Goal: Task Accomplishment & Management: Complete application form

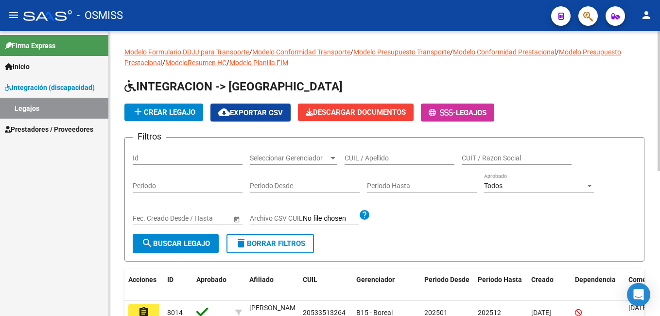
click at [391, 157] on input "CUIL / Apellido" at bounding box center [400, 158] width 110 height 8
paste input "[PERSON_NAME]"
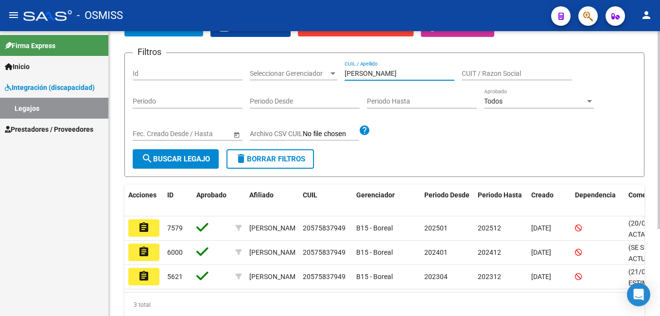
scroll to position [102, 0]
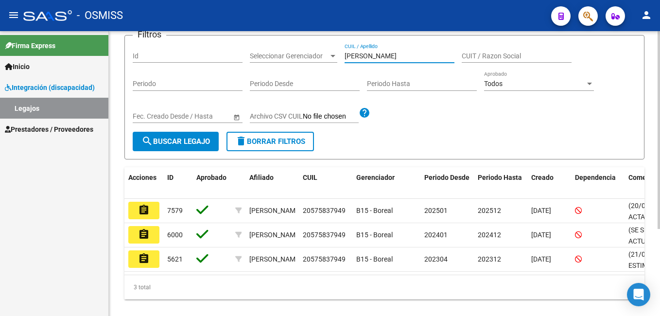
click at [660, 246] on html "menu - OSMISS person Firma Express Inicio Instructivos Contacto OS Integración …" at bounding box center [330, 158] width 660 height 316
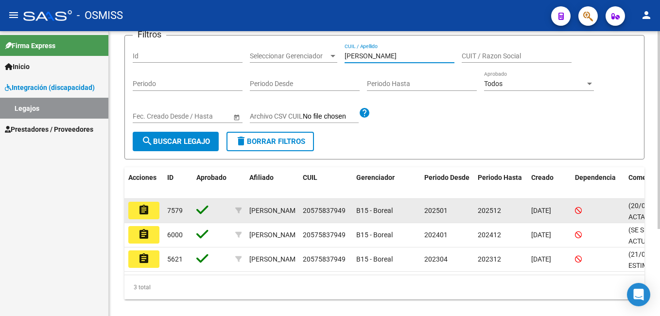
type input "[PERSON_NAME]"
click at [144, 209] on mat-icon "assignment" at bounding box center [144, 210] width 12 height 12
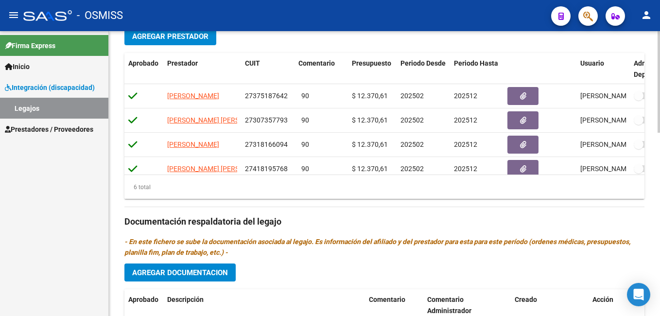
scroll to position [516, 0]
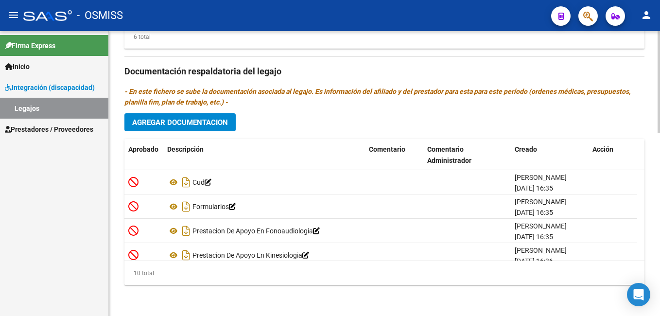
click at [660, 316] on html "menu - OSMISS person Firma Express Inicio Instructivos Contacto OS Integración …" at bounding box center [330, 158] width 660 height 316
click at [193, 130] on button "Agregar Documentacion" at bounding box center [180, 122] width 111 height 18
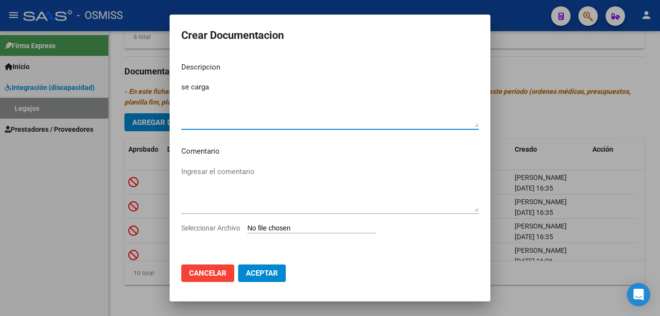
type textarea "se carga"
click at [267, 229] on input "Seleccionar Archivo" at bounding box center [312, 228] width 129 height 9
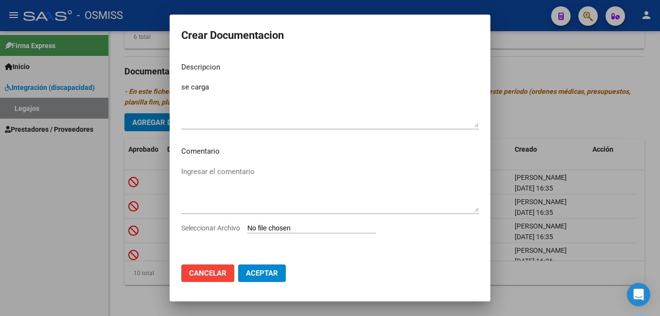
type input "C:\fakepath\[PERSON_NAME] - NOTA CAMBIO CBU.pdf"
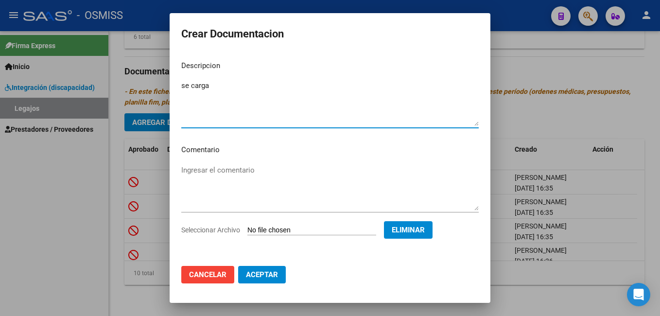
click at [212, 86] on textarea "se carga" at bounding box center [330, 103] width 298 height 46
type textarea "s"
type textarea "nota de cambio de cbu"
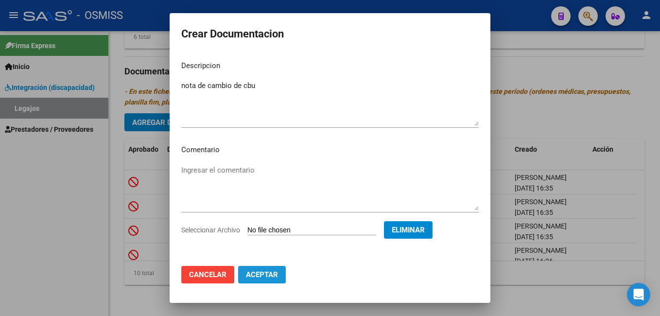
click at [267, 276] on span "Aceptar" at bounding box center [262, 274] width 32 height 9
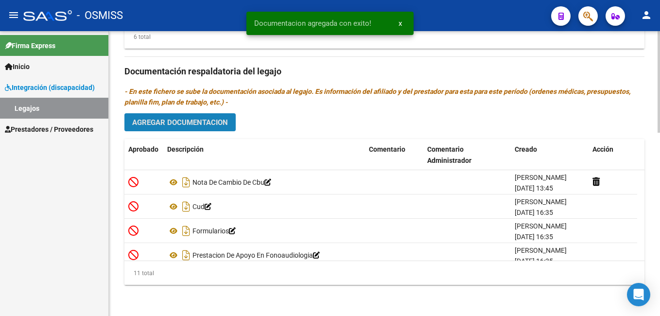
click at [213, 125] on span "Agregar Documentacion" at bounding box center [180, 122] width 96 height 9
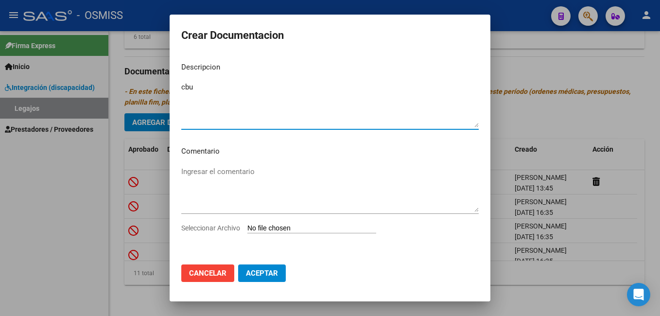
type textarea "cbu"
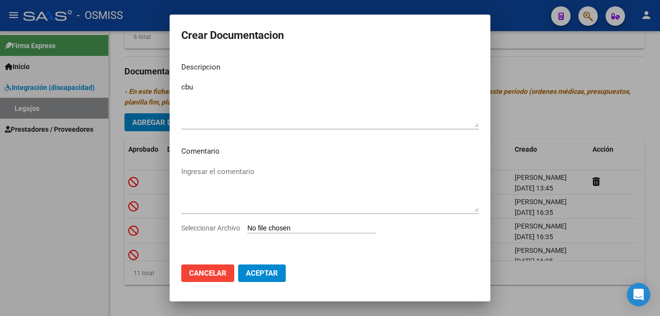
click at [275, 229] on input "Seleccionar Archivo" at bounding box center [312, 228] width 129 height 9
type input "C:\fakepath\[PERSON_NAME] - CBU.pdf"
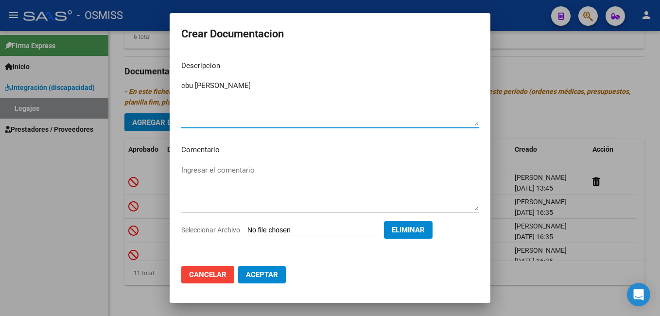
type textarea "cbu [PERSON_NAME]"
click at [257, 271] on span "Aceptar" at bounding box center [262, 274] width 32 height 9
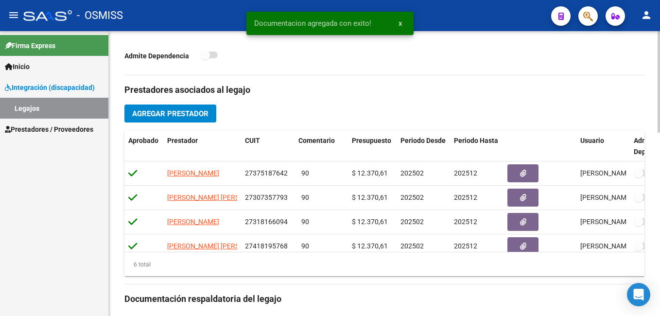
scroll to position [0, 0]
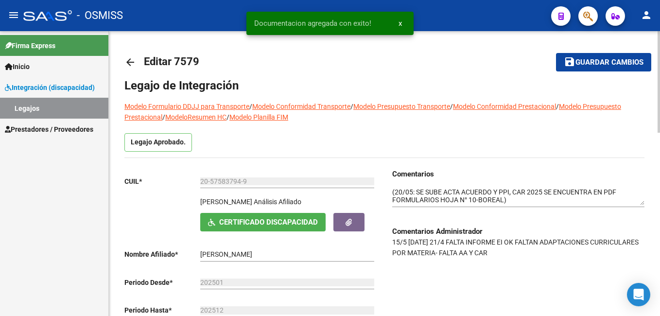
click at [660, 3] on html "menu - OSMISS person Firma Express Inicio Instructivos Contacto OS Integración …" at bounding box center [330, 158] width 660 height 316
click at [617, 59] on span "Guardar cambios" at bounding box center [610, 62] width 68 height 9
click at [617, 59] on span "Guardar cambios" at bounding box center [597, 62] width 68 height 9
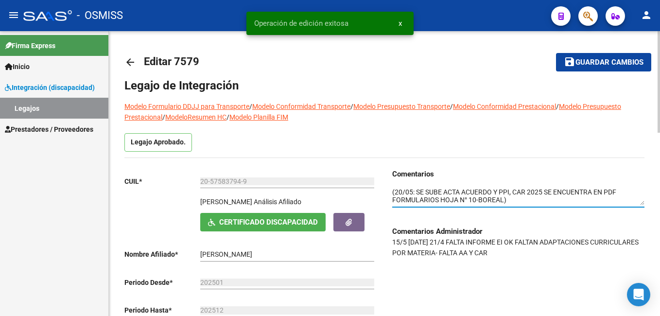
click at [392, 190] on textarea at bounding box center [518, 196] width 252 height 18
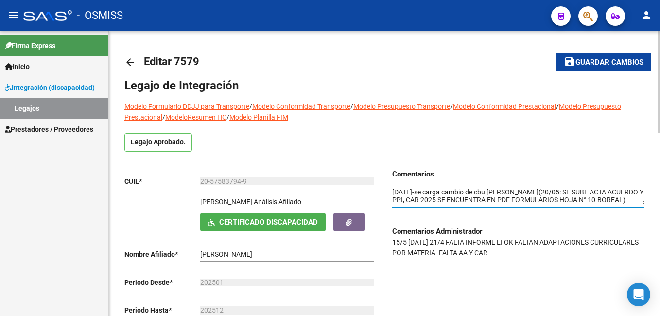
click at [507, 191] on textarea at bounding box center [518, 196] width 252 height 18
type textarea "[DATE]-se carga cambio de cbu [PERSON_NAME]-BOREAL(20/05: SE SUBE ACTA ACUERDO …"
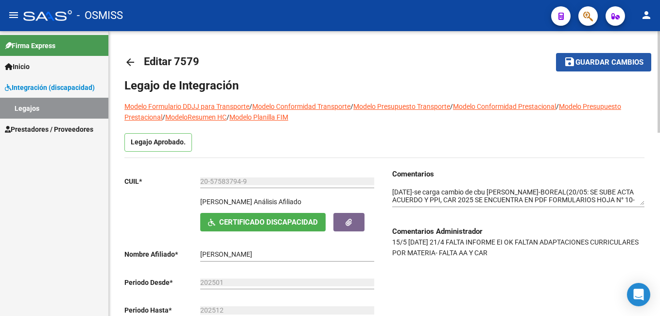
click at [602, 61] on span "Guardar cambios" at bounding box center [610, 62] width 68 height 9
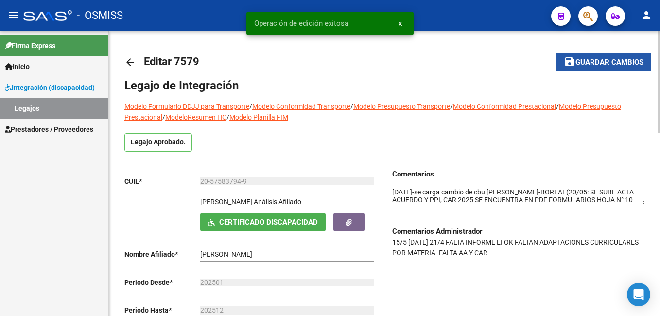
click at [602, 61] on span "Guardar cambios" at bounding box center [610, 62] width 68 height 9
click at [602, 61] on span "Guardar cambios" at bounding box center [597, 62] width 68 height 9
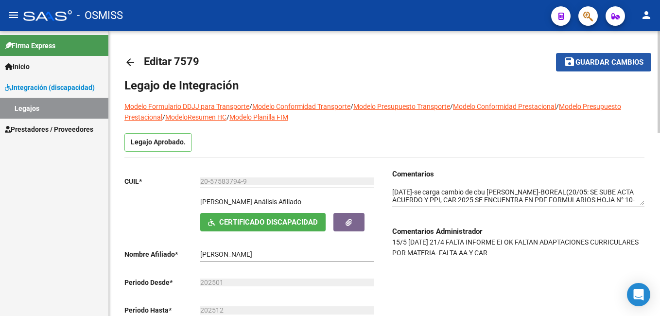
click at [614, 64] on span "Guardar cambios" at bounding box center [610, 62] width 68 height 9
click at [614, 64] on span "Guardar cambios" at bounding box center [597, 62] width 68 height 9
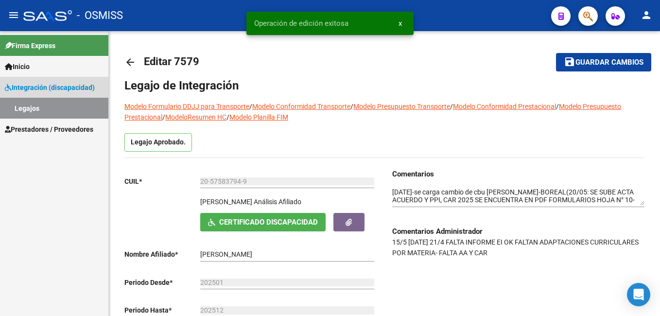
click at [80, 107] on link "Legajos" at bounding box center [54, 108] width 108 height 21
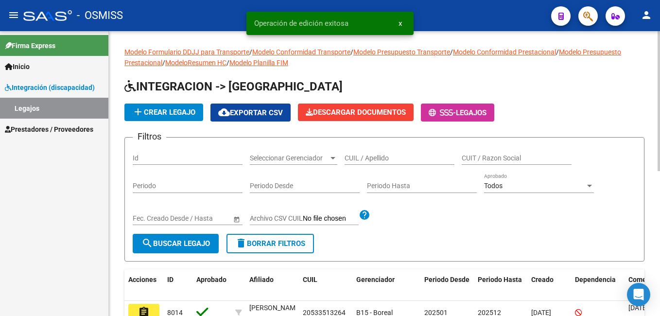
click at [374, 159] on input "CUIL / Apellido" at bounding box center [400, 158] width 110 height 8
paste input "[PERSON_NAME]"
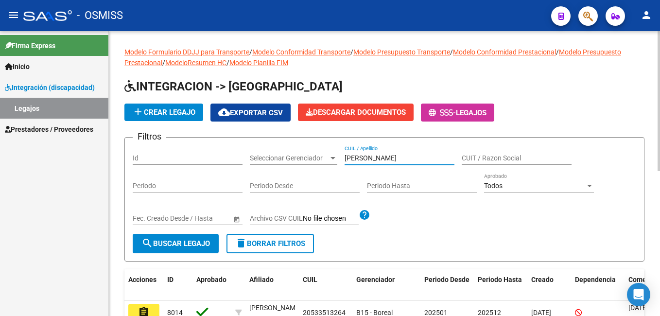
type input "[PERSON_NAME]"
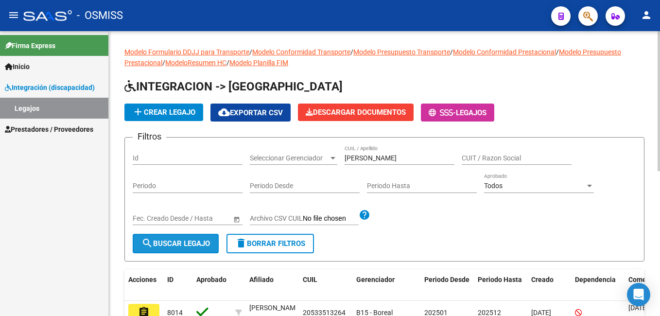
click at [180, 239] on span "search Buscar Legajo" at bounding box center [176, 243] width 69 height 9
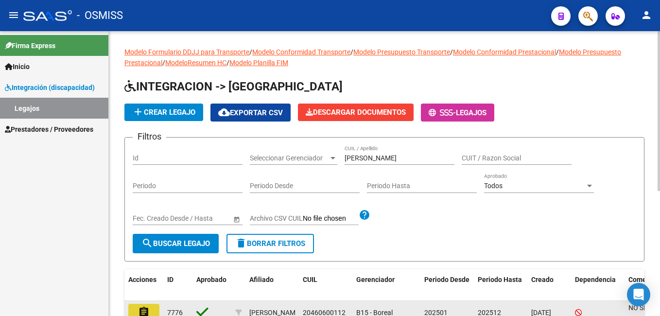
click at [147, 311] on mat-icon "assignment" at bounding box center [144, 312] width 12 height 12
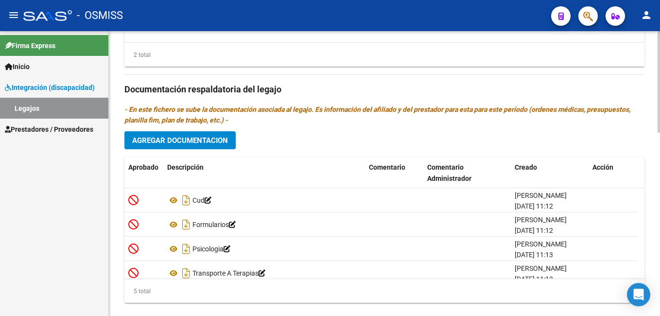
scroll to position [516, 0]
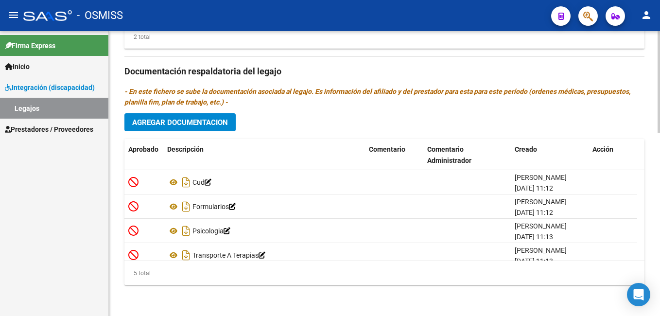
click at [186, 125] on span "Agregar Documentacion" at bounding box center [180, 122] width 96 height 9
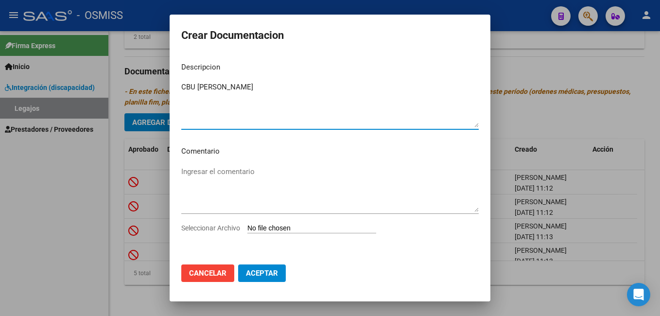
type textarea "CBU [PERSON_NAME]"
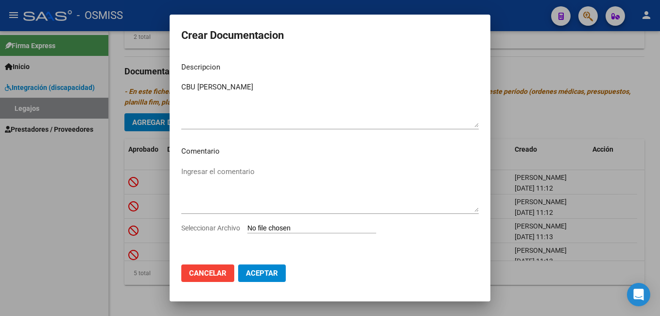
click at [292, 225] on input "Seleccionar Archivo" at bounding box center [312, 228] width 129 height 9
type input "C:\fakepath\[PERSON_NAME] - CBU.pdf"
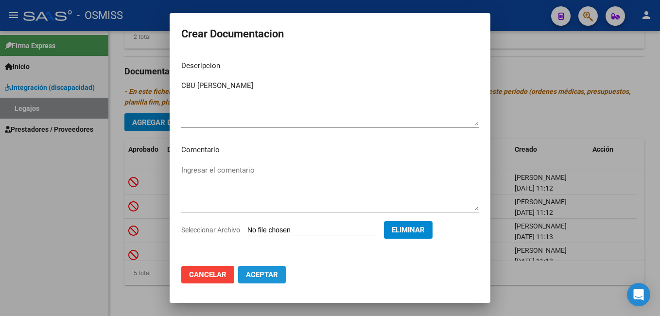
click at [254, 271] on span "Aceptar" at bounding box center [262, 274] width 32 height 9
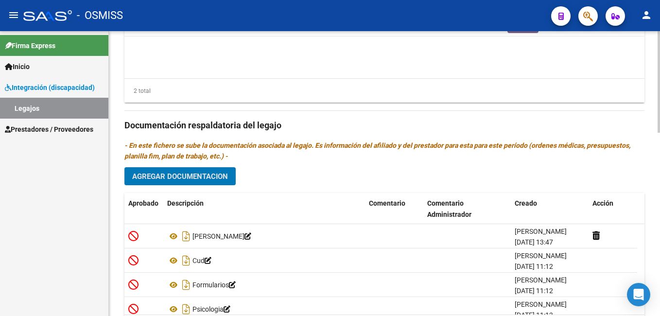
scroll to position [497, 0]
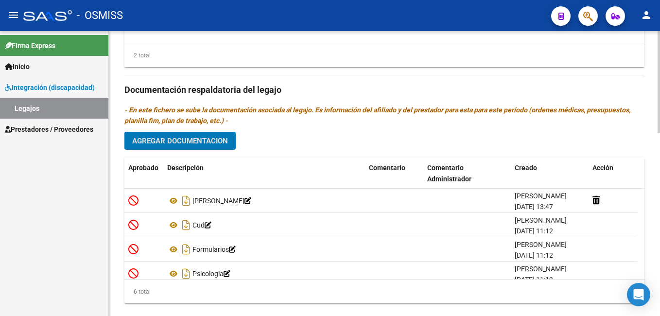
click at [660, 224] on html "menu - OSMISS person Firma Express Inicio Instructivos Contacto OS Integración …" at bounding box center [330, 158] width 660 height 316
click at [177, 149] on button "Agregar Documentacion" at bounding box center [180, 141] width 111 height 18
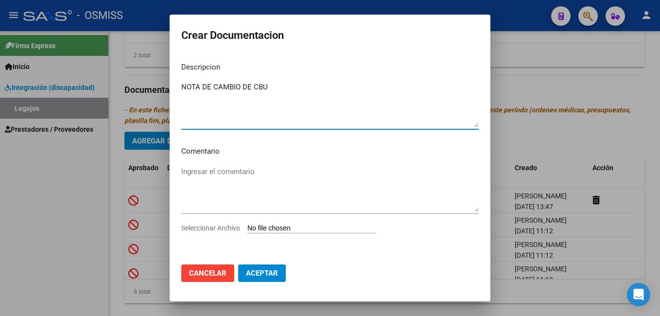
type textarea "NOTA DE CAMBIO DE CBU"
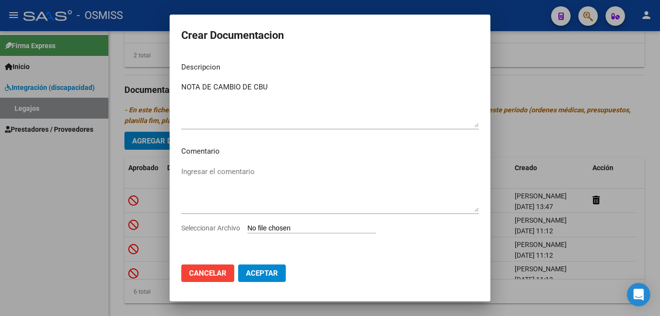
click at [260, 232] on input "Seleccionar Archivo" at bounding box center [312, 228] width 129 height 9
type input "C:\fakepath\[PERSON_NAME] - NOTA CAMBIO CBU.pdf"
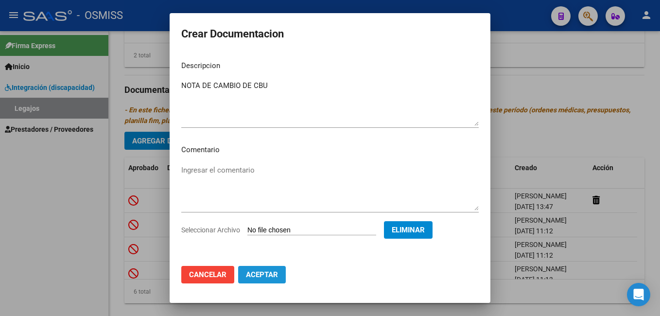
click at [271, 275] on span "Aceptar" at bounding box center [262, 274] width 32 height 9
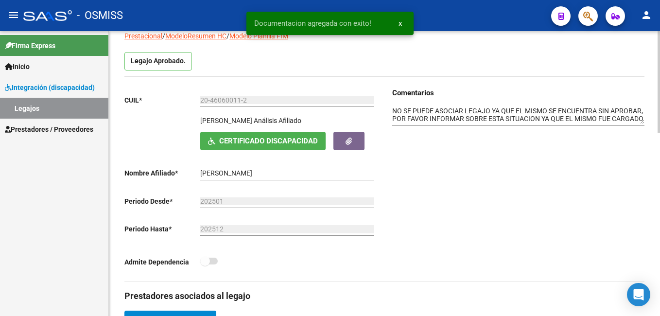
scroll to position [0, 0]
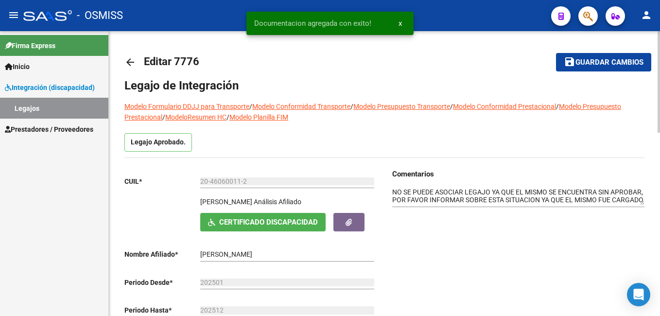
click at [658, 42] on div at bounding box center [659, 82] width 2 height 102
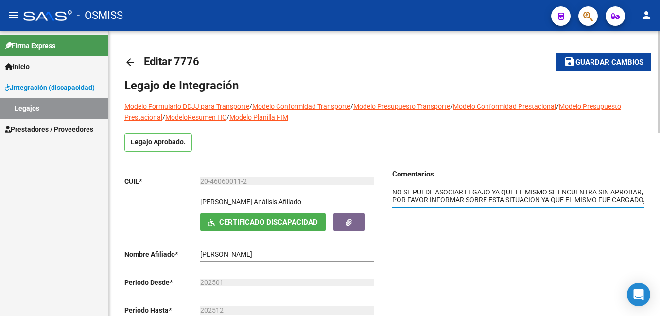
click at [394, 190] on textarea at bounding box center [518, 196] width 252 height 18
type textarea "[DATE] SE CARGA CBU Y NOTA DE CAMBIO DE CBU [PERSON_NAME] -BOREAL NO SE PUEDE A…"
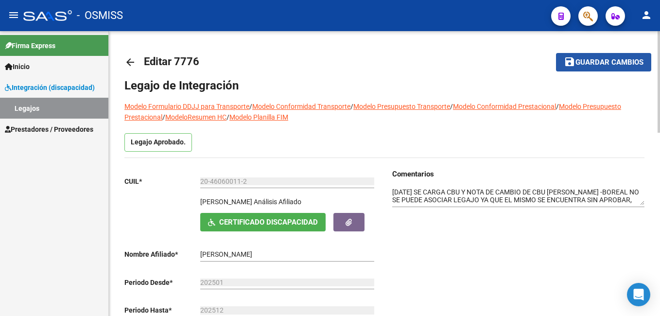
click at [589, 63] on span "Guardar cambios" at bounding box center [610, 62] width 68 height 9
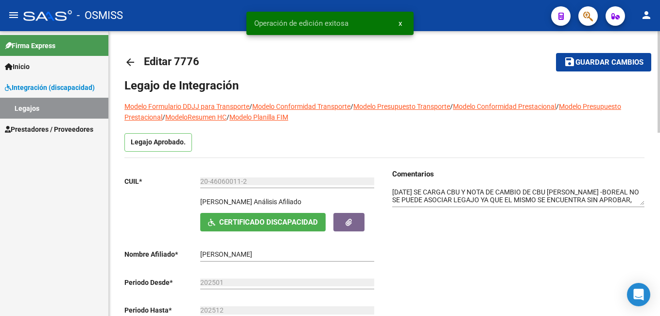
click at [589, 63] on span "Guardar cambios" at bounding box center [610, 62] width 68 height 9
drag, startPoint x: 641, startPoint y: 202, endPoint x: 650, endPoint y: 267, distance: 65.9
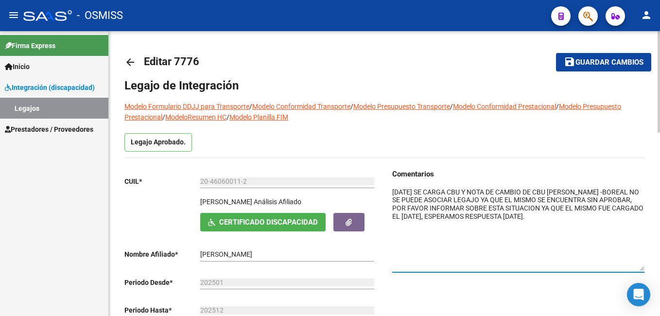
drag, startPoint x: 420, startPoint y: 206, endPoint x: 635, endPoint y: 215, distance: 215.2
click at [635, 215] on textarea at bounding box center [518, 229] width 252 height 84
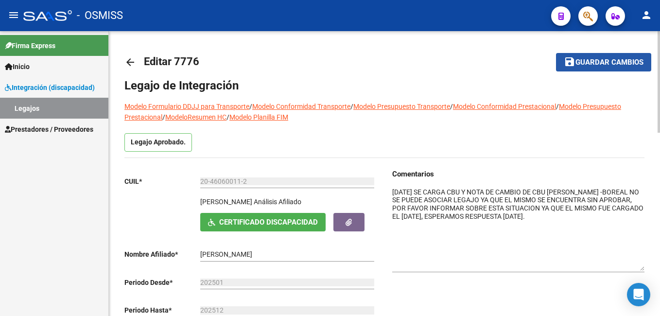
click at [614, 61] on span "Guardar cambios" at bounding box center [610, 62] width 68 height 9
click at [614, 61] on span "Guardar cambios" at bounding box center [597, 62] width 68 height 9
